Goal: Communication & Community: Participate in discussion

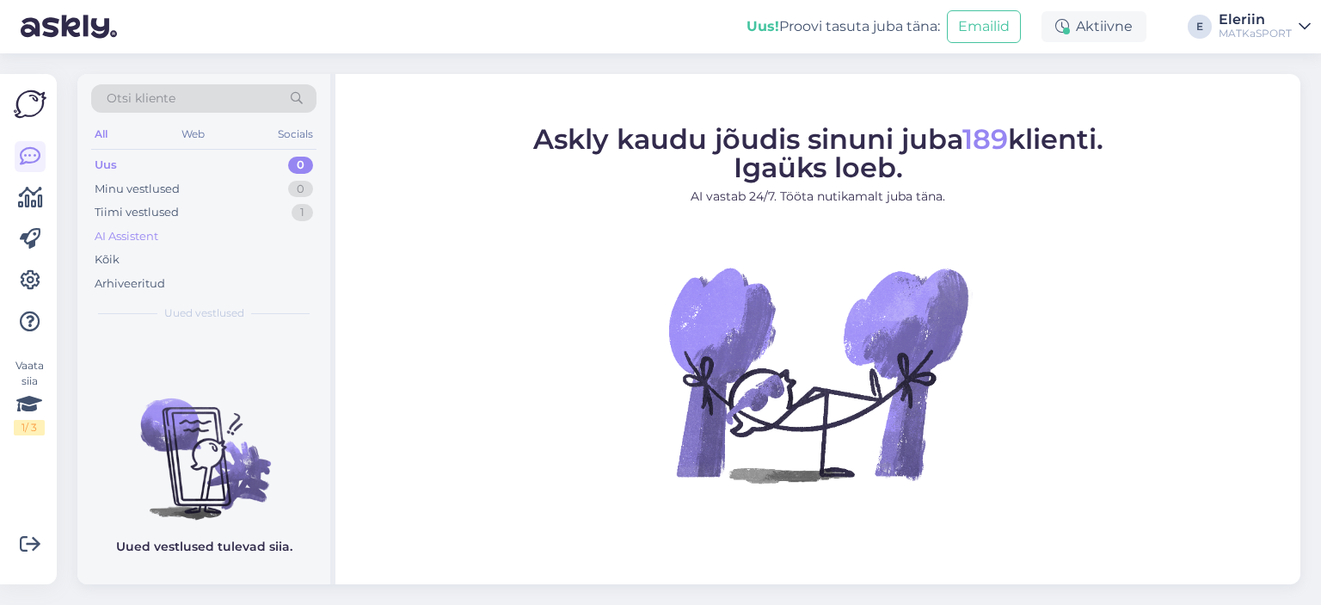
click at [142, 233] on div "AI Assistent" at bounding box center [127, 236] width 64 height 17
click at [172, 212] on div "Tiimi vestlused" at bounding box center [137, 212] width 84 height 17
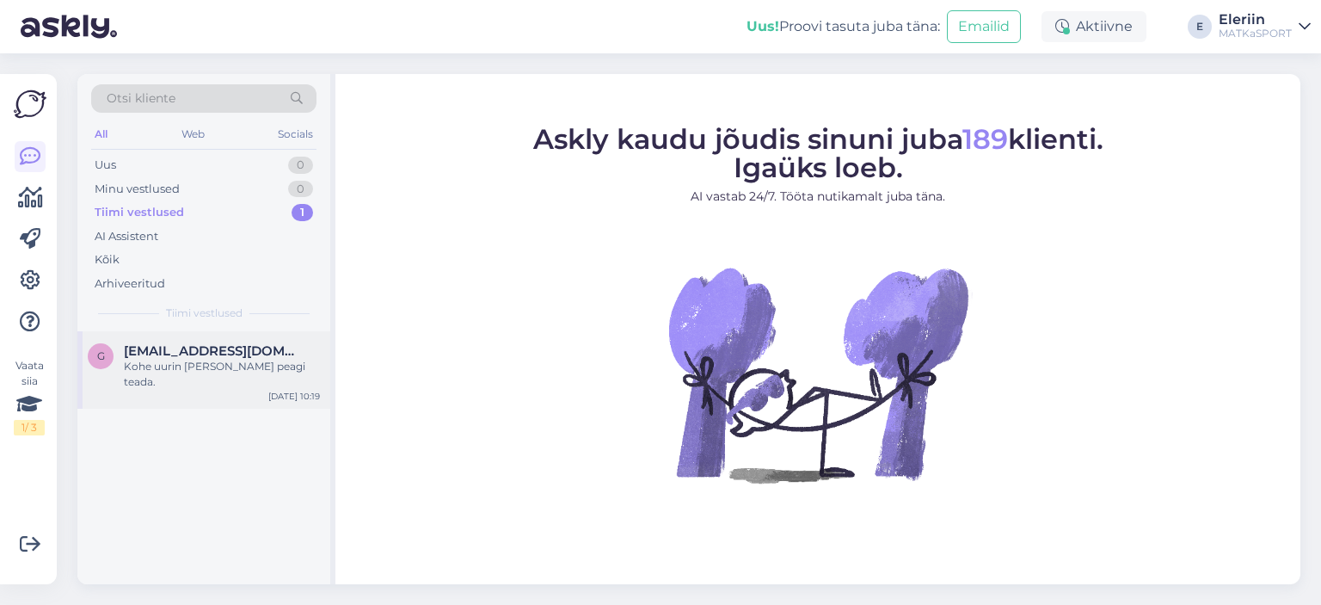
click at [233, 356] on span "[EMAIL_ADDRESS][DOMAIN_NAME]" at bounding box center [213, 350] width 179 height 15
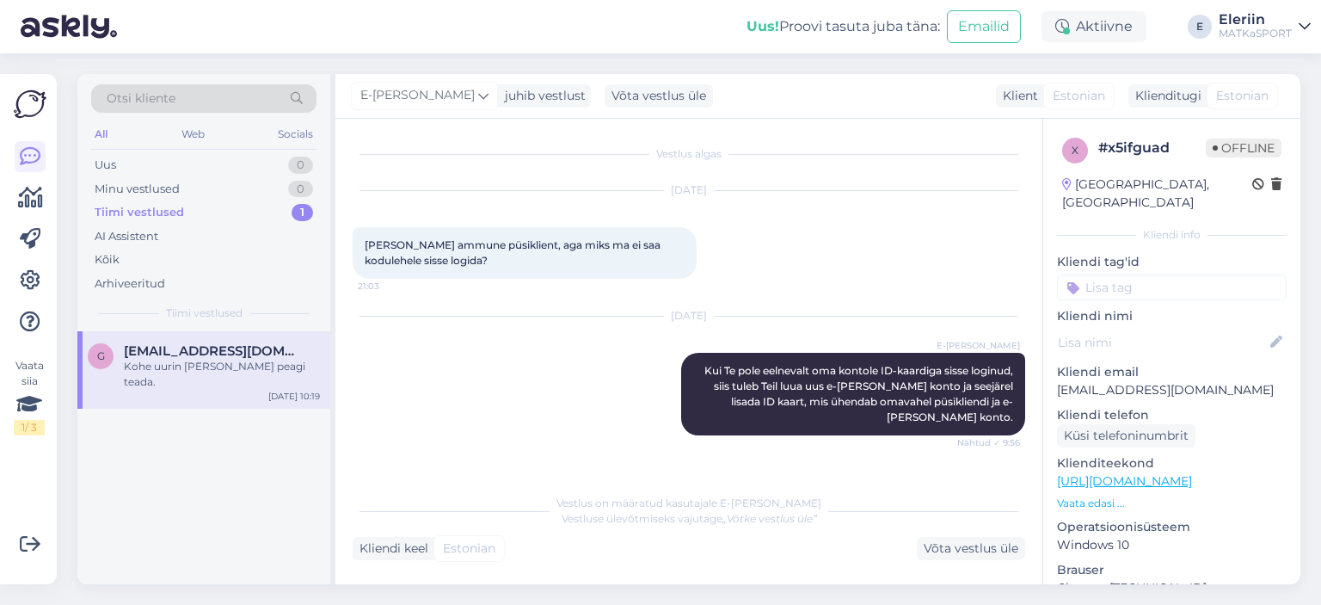
scroll to position [279, 0]
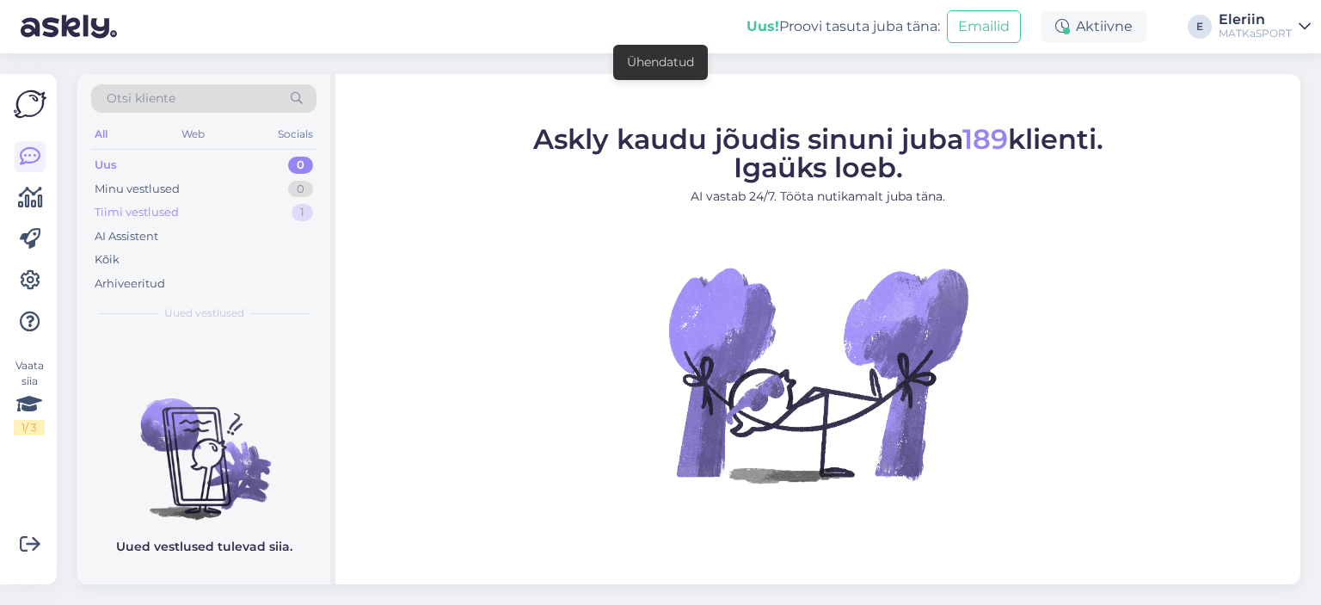
click at [160, 208] on div "Tiimi vestlused" at bounding box center [137, 212] width 84 height 17
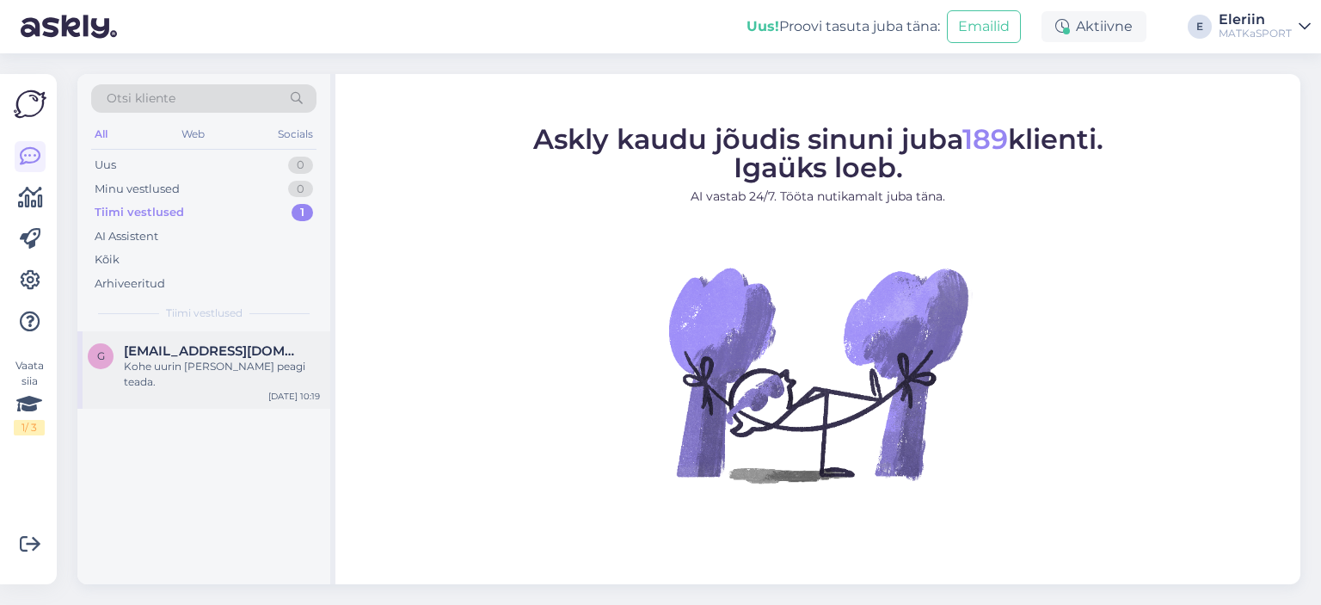
click at [190, 347] on span "[EMAIL_ADDRESS][DOMAIN_NAME]" at bounding box center [213, 350] width 179 height 15
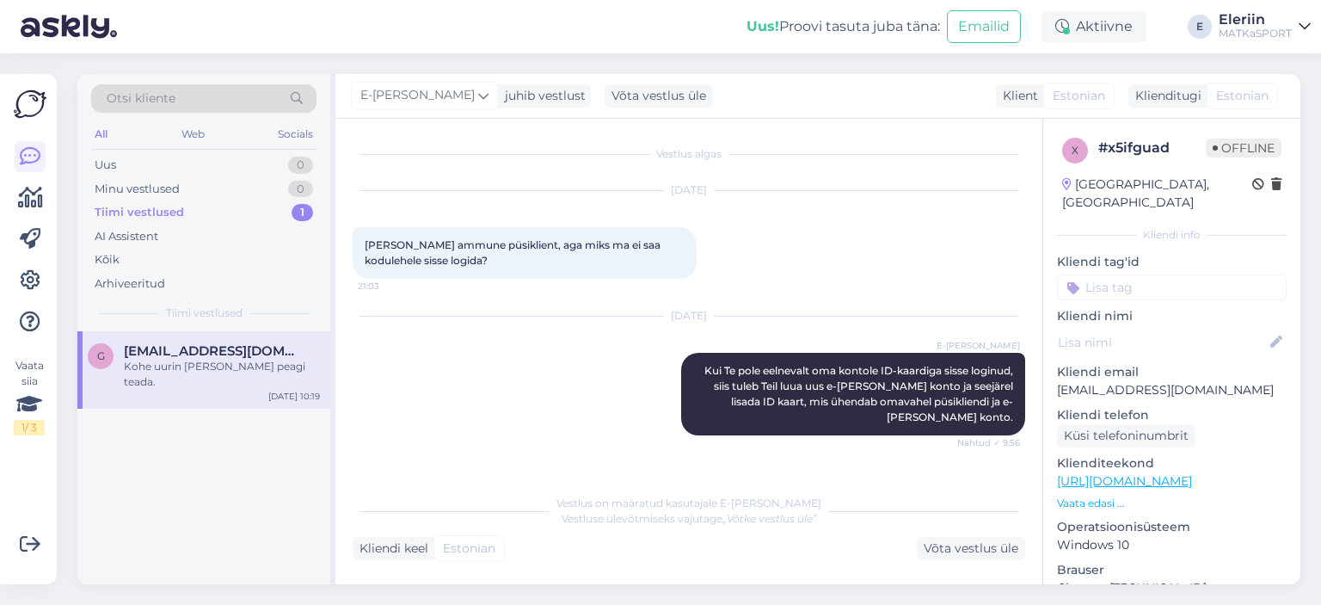
scroll to position [280, 0]
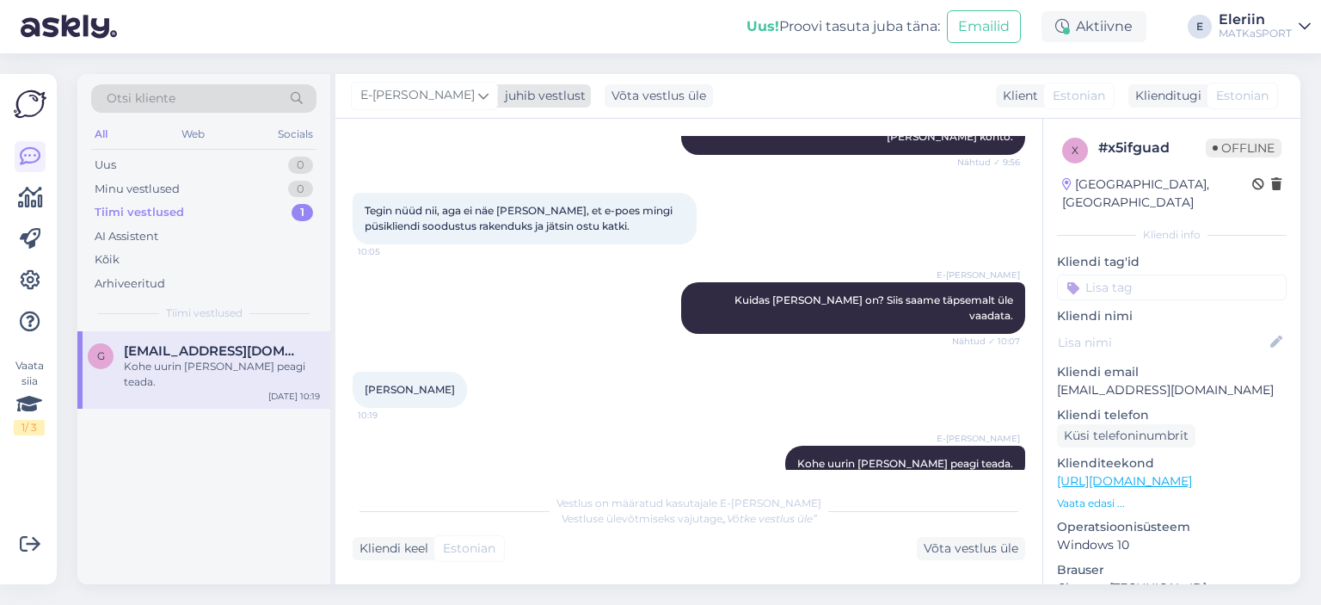
click at [478, 95] on icon at bounding box center [483, 95] width 10 height 19
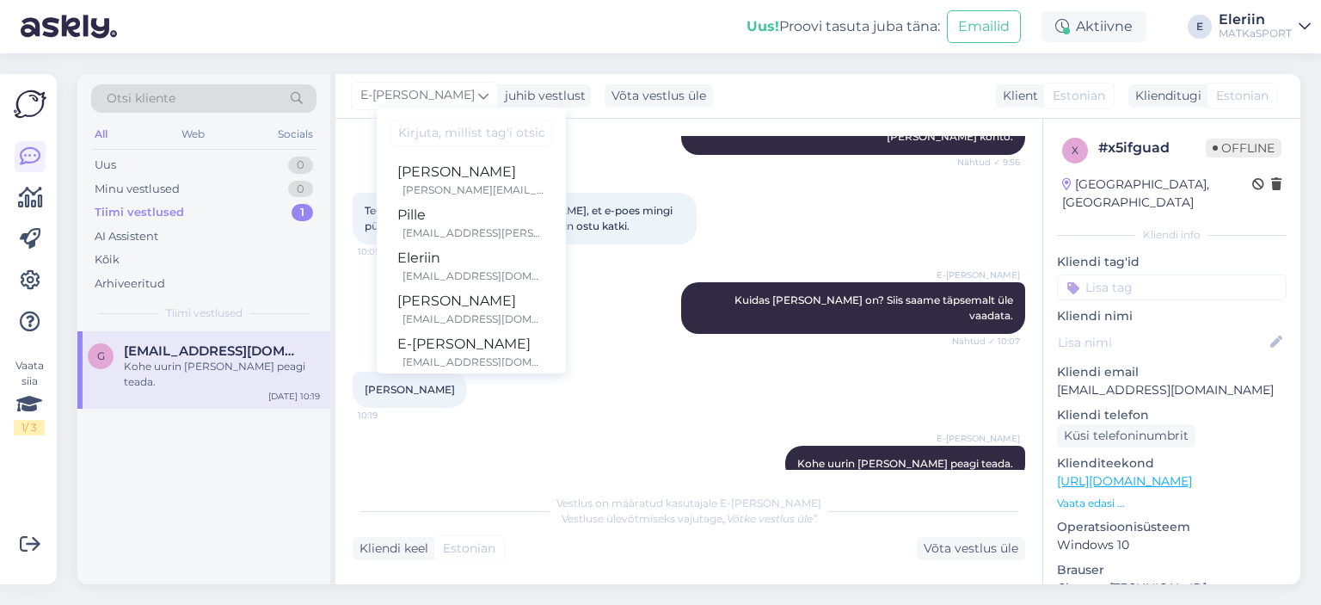
click at [761, 61] on div "Otsi kliente All Web Socials Uus 0 Minu vestlused 0 Tiimi vestlused 1 AI Assist…" at bounding box center [694, 328] width 1254 height 551
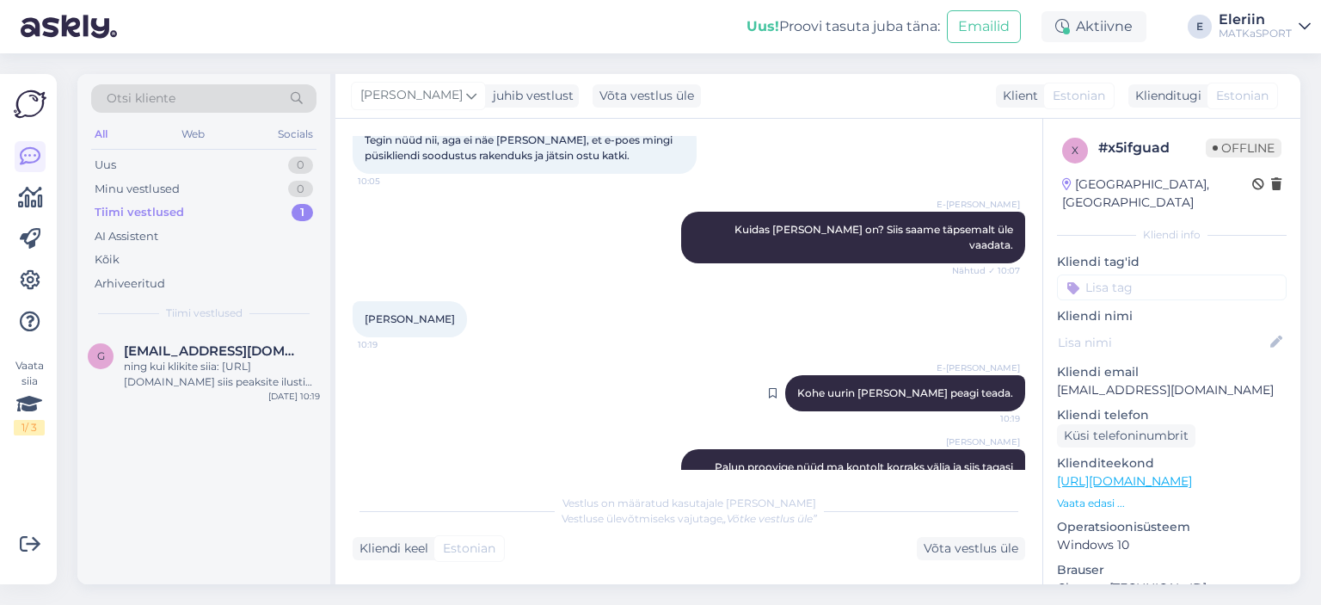
scroll to position [458, 0]
